Goal: Navigation & Orientation: Find specific page/section

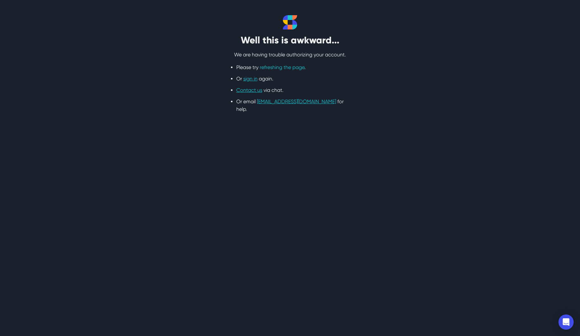
click at [304, 70] on link "refreshing the page" at bounding box center [282, 67] width 45 height 6
